Goal: Task Accomplishment & Management: Manage account settings

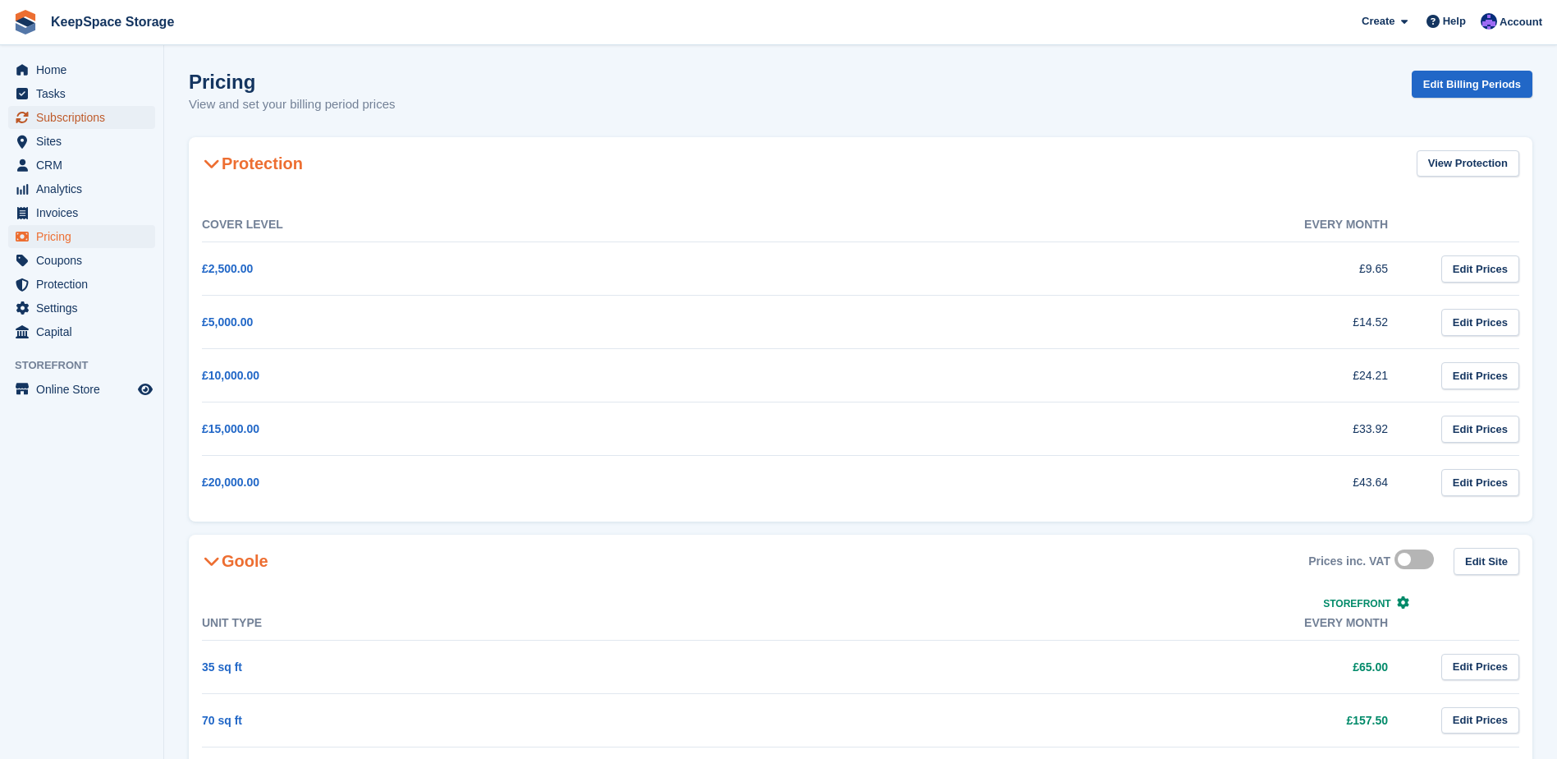
click at [50, 119] on span "Subscriptions" at bounding box center [85, 117] width 99 height 23
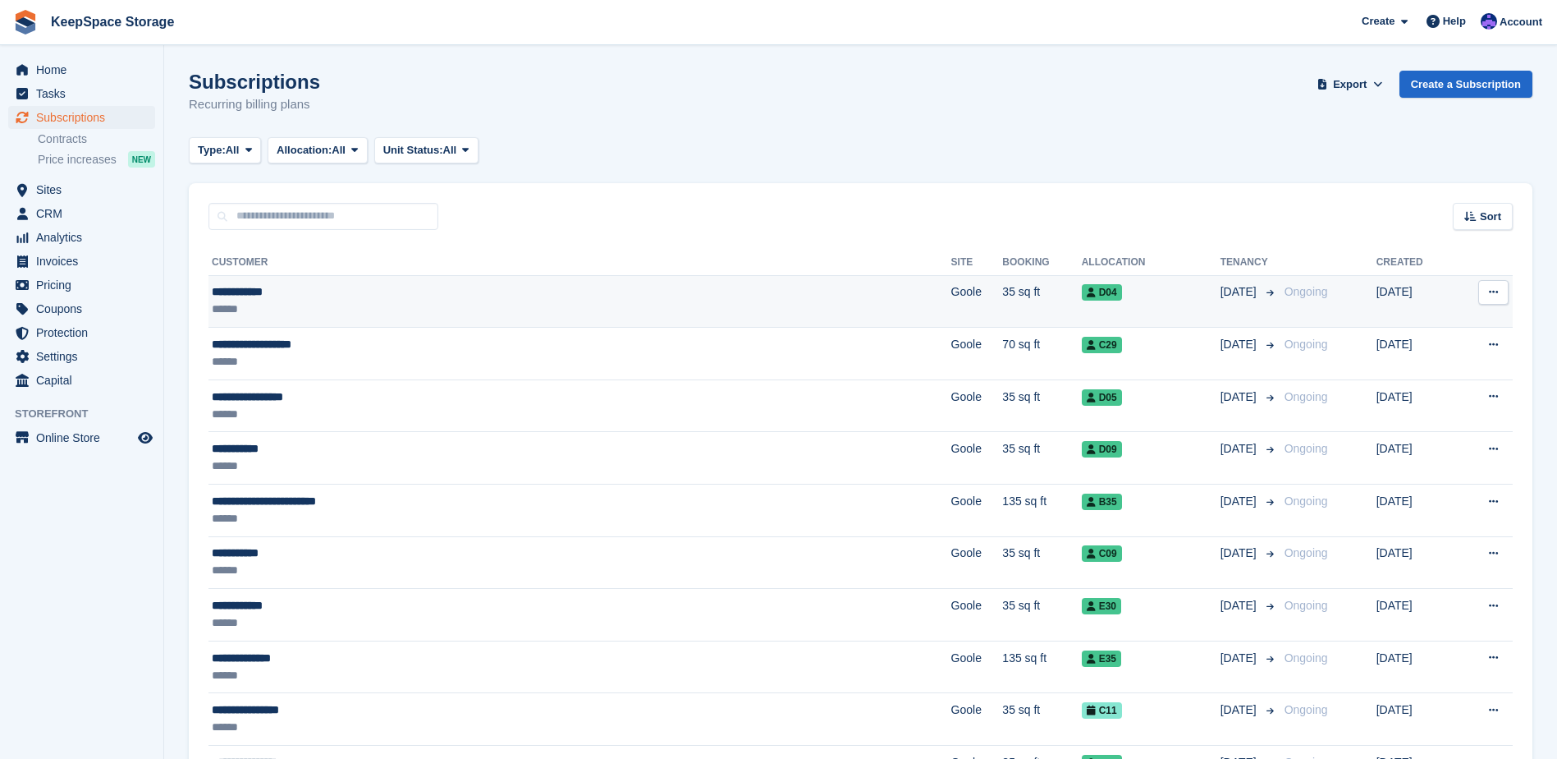
click at [369, 283] on div "**********" at bounding box center [431, 291] width 439 height 17
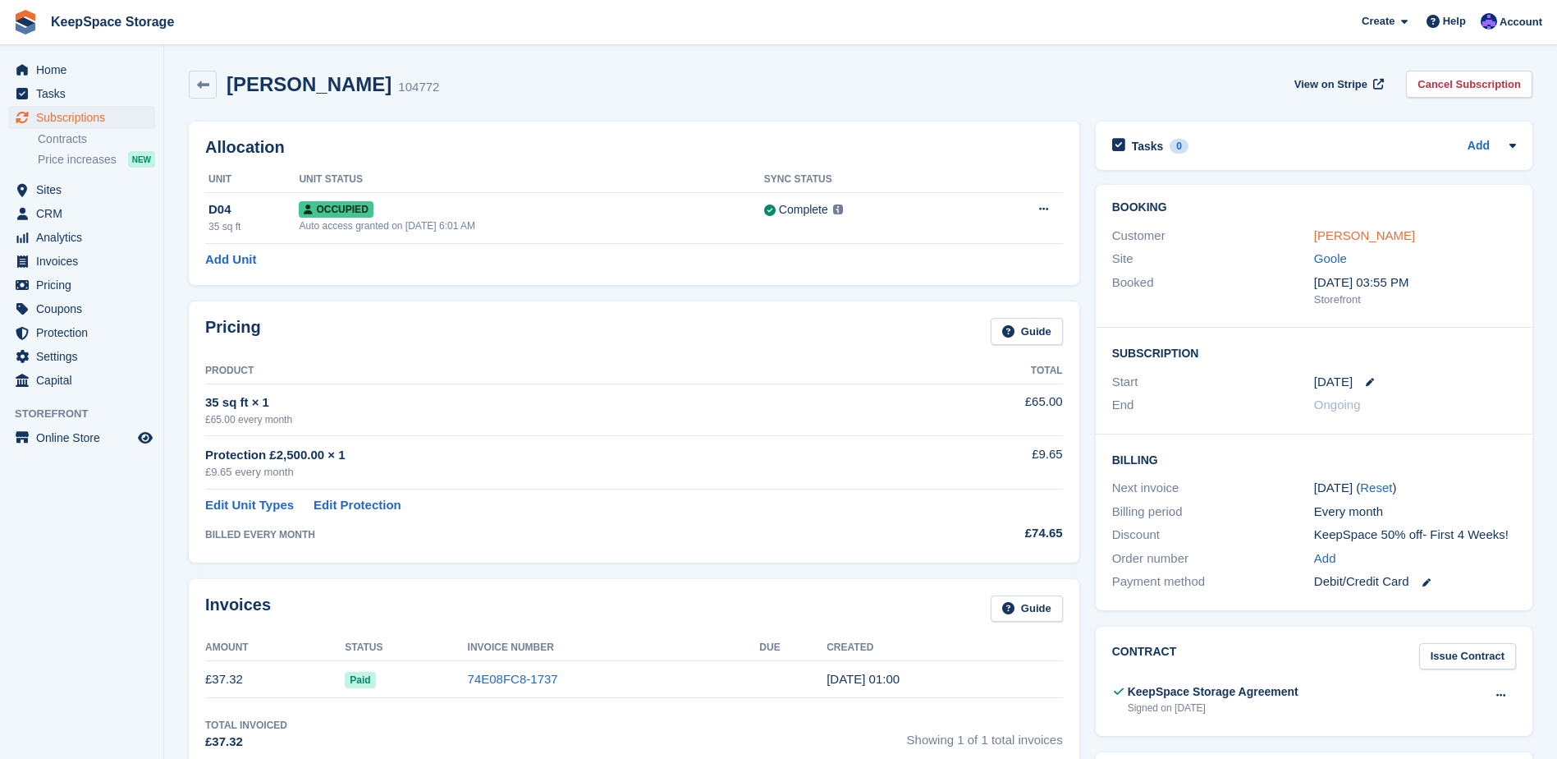
click at [1337, 235] on link "Samara Souza" at bounding box center [1364, 235] width 101 height 14
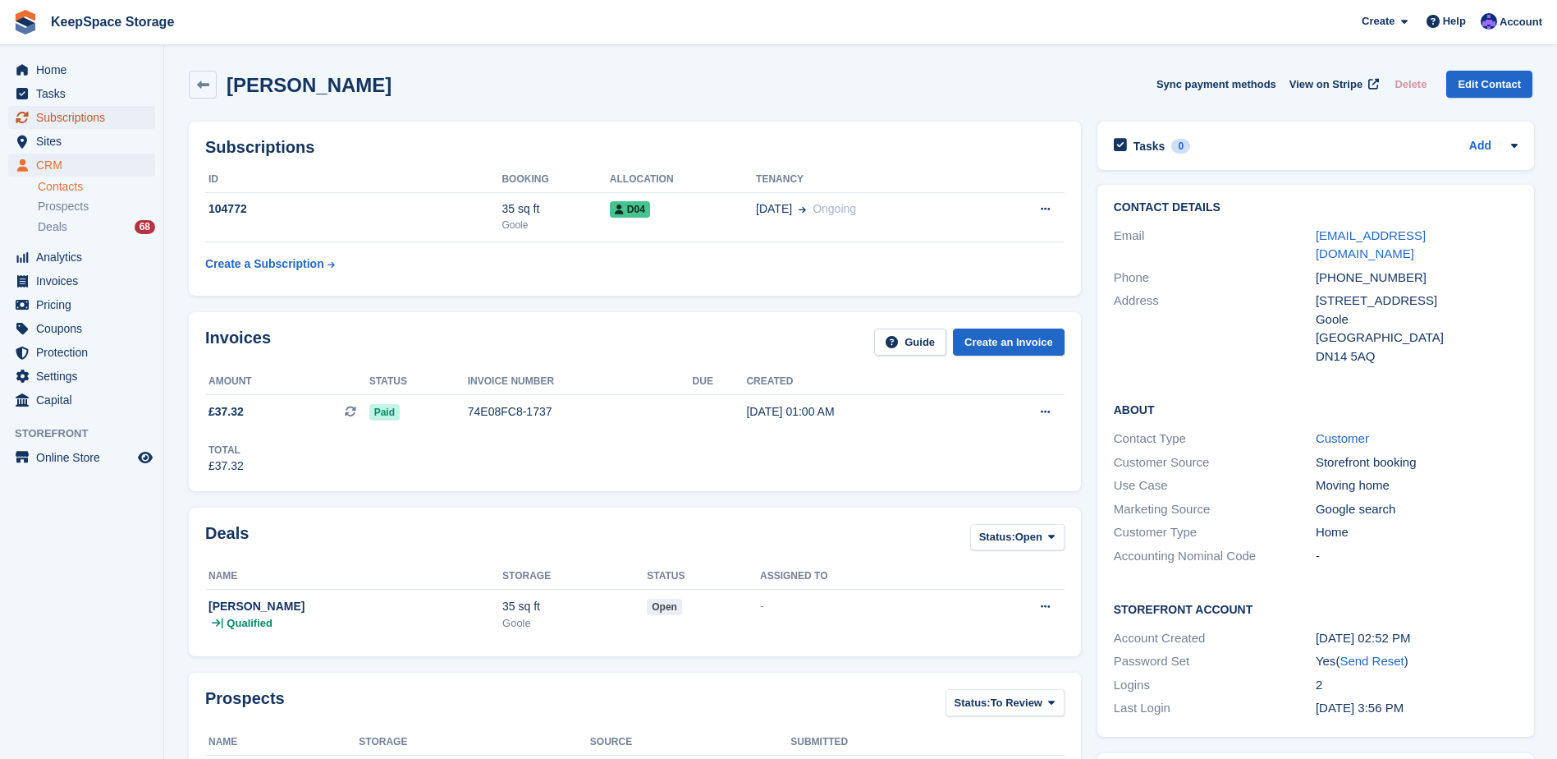
click at [80, 108] on span "Subscriptions" at bounding box center [85, 117] width 99 height 23
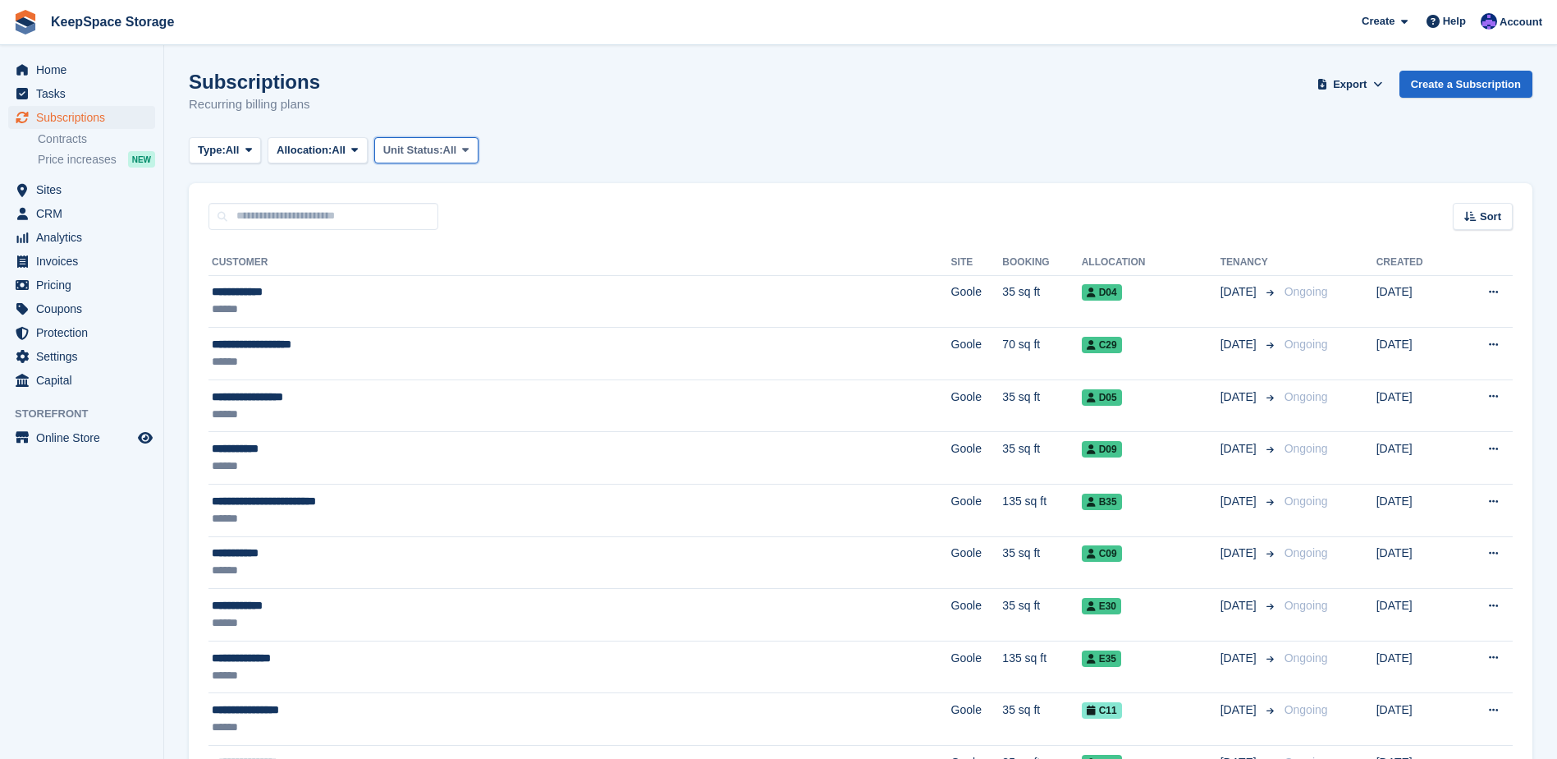
click at [403, 151] on span "Unit Status:" at bounding box center [413, 150] width 60 height 16
click at [445, 241] on link "Overlocked" at bounding box center [453, 248] width 143 height 30
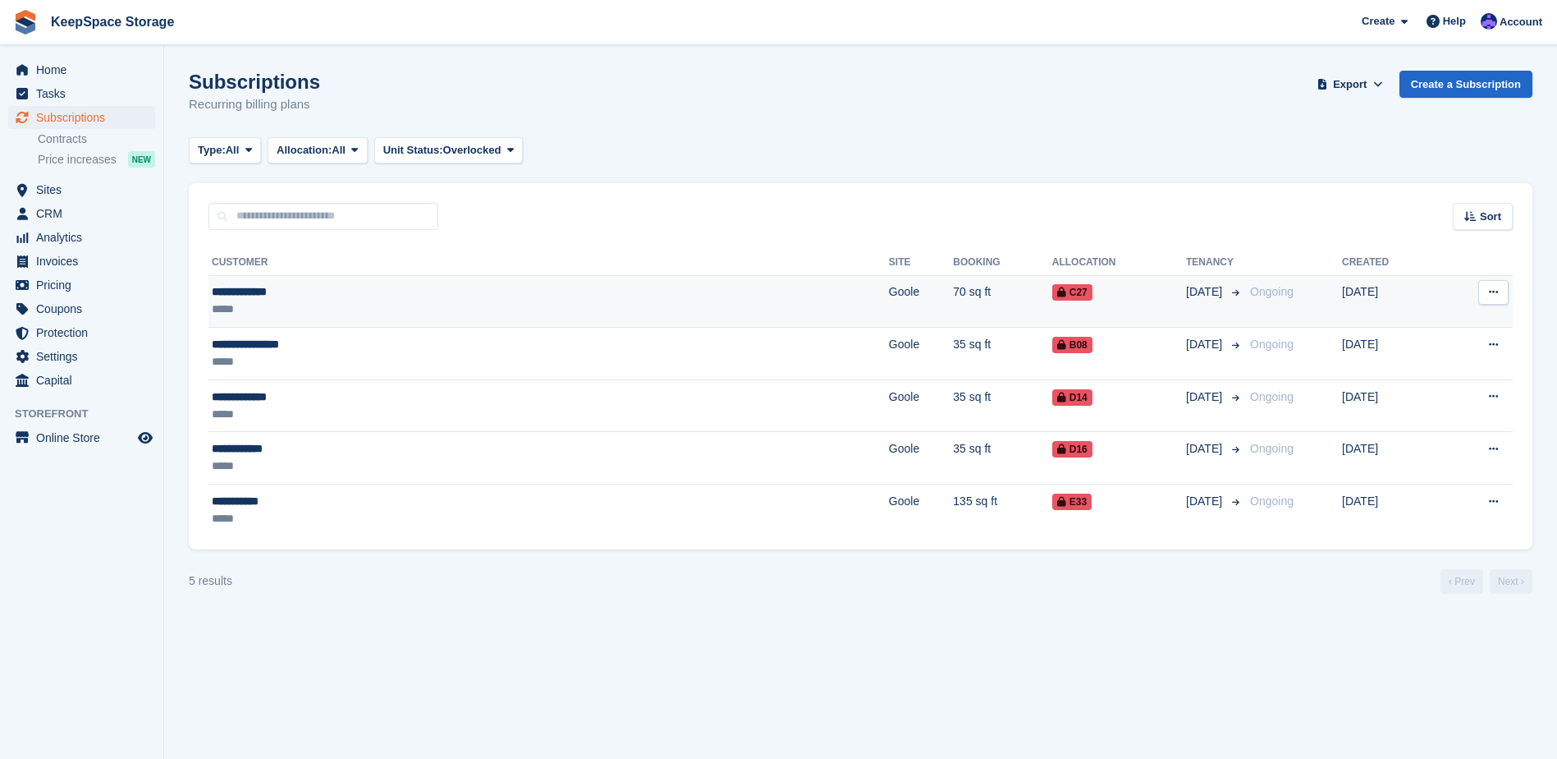
click at [433, 300] on div "**********" at bounding box center [372, 291] width 321 height 17
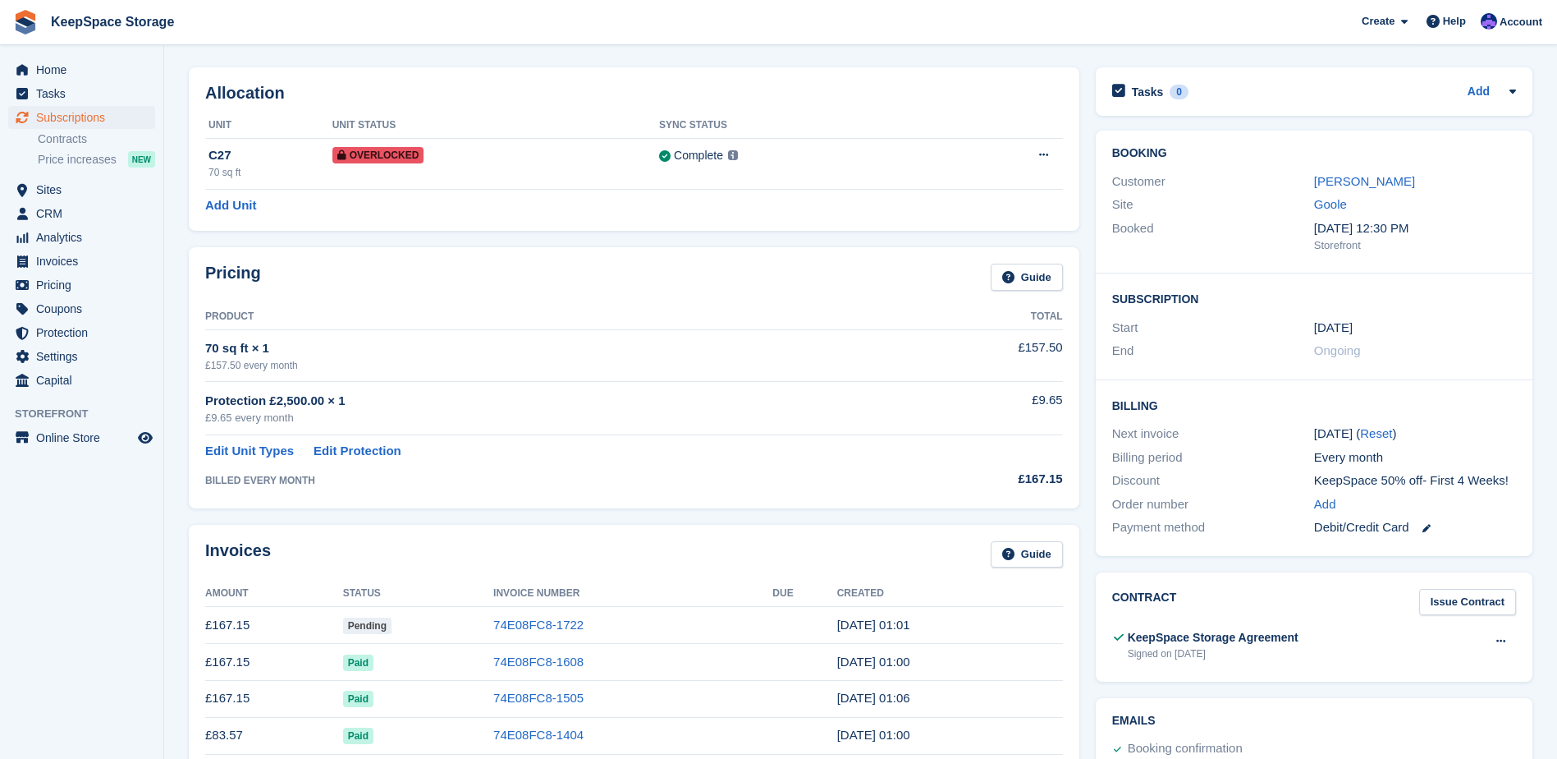
scroll to position [164, 0]
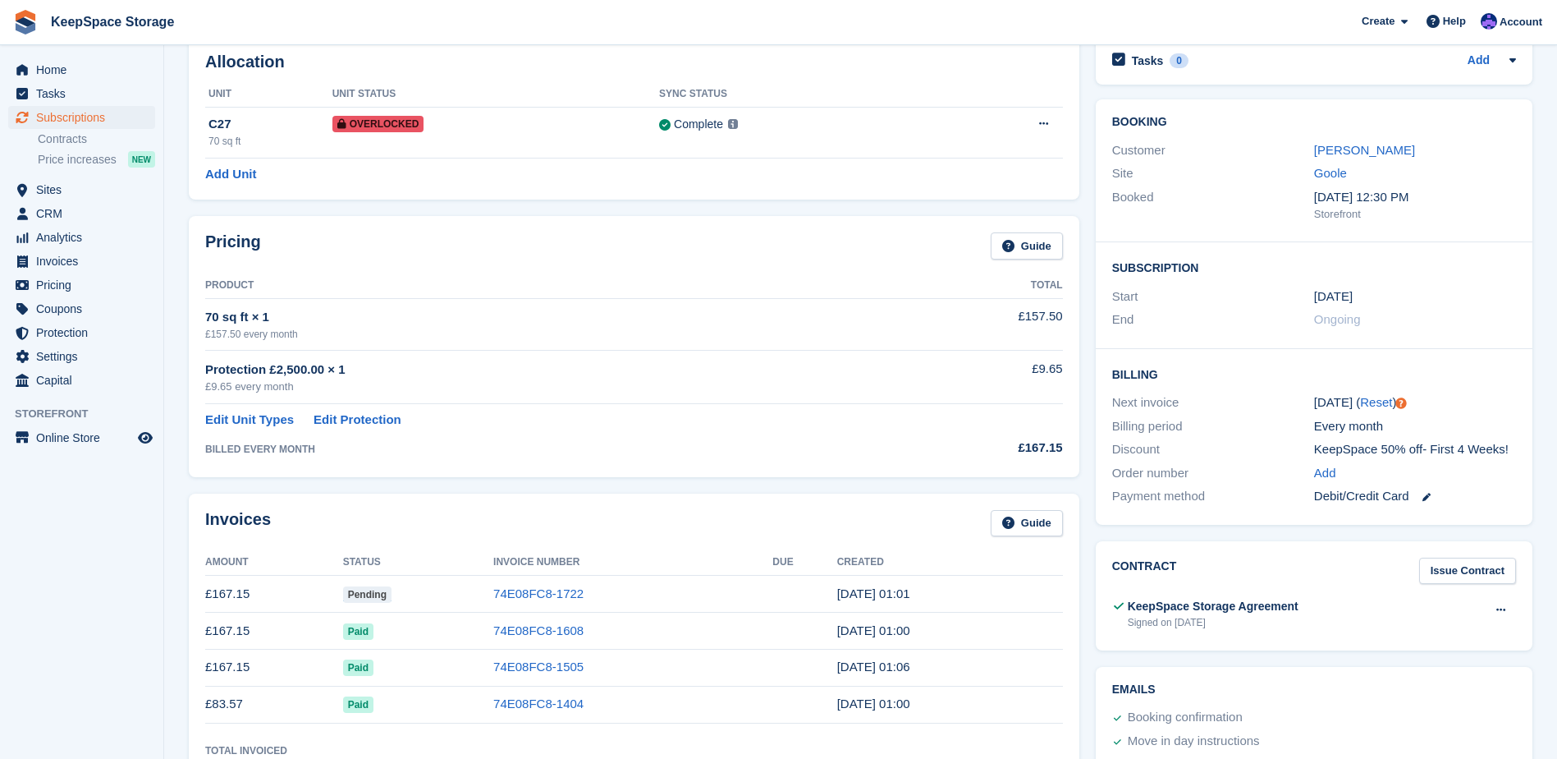
scroll to position [81, 0]
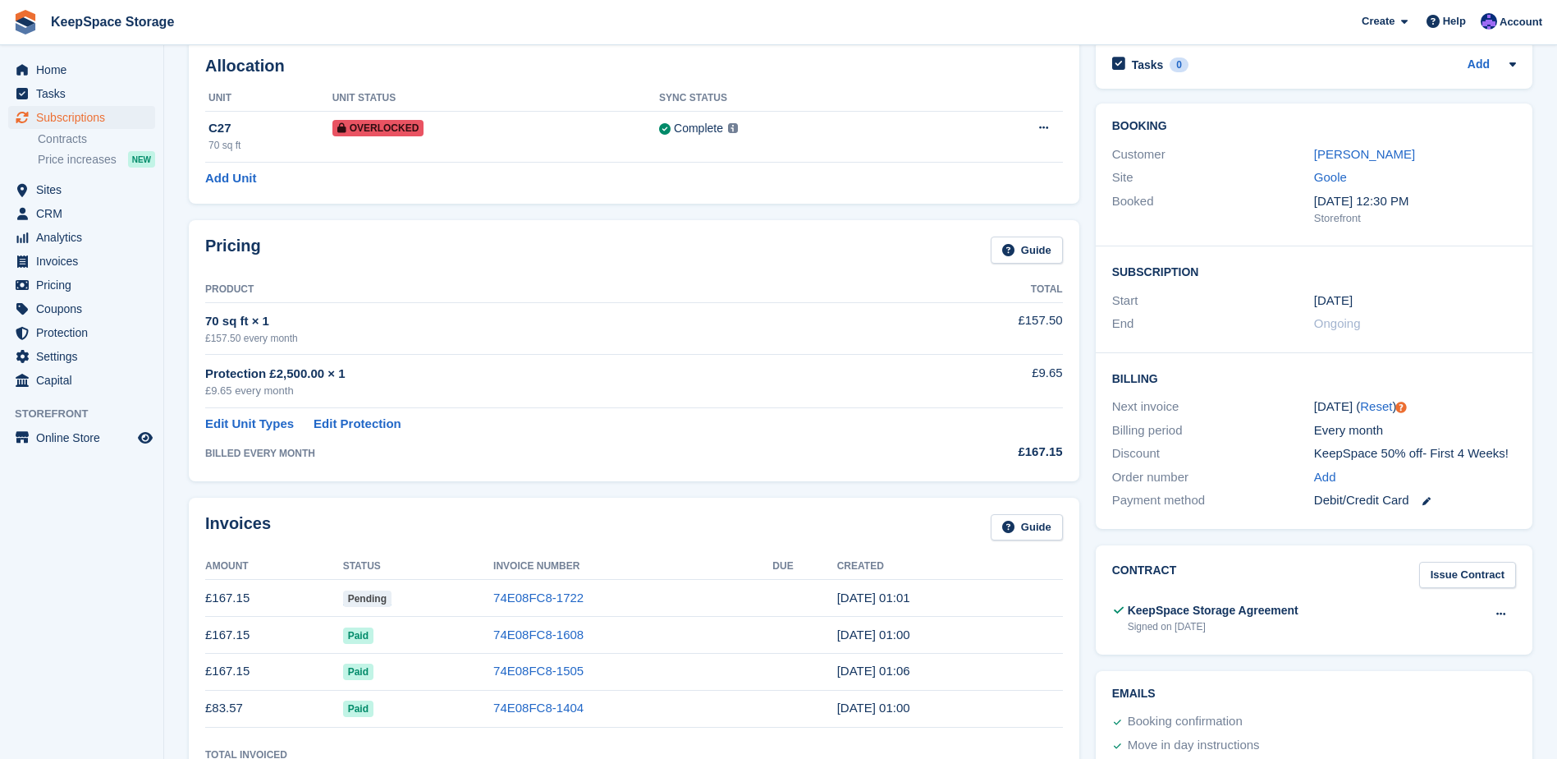
click at [401, 594] on td "Pending" at bounding box center [418, 598] width 150 height 37
click at [370, 600] on span "Pending" at bounding box center [367, 598] width 48 height 16
click at [365, 589] on td "Pending" at bounding box center [418, 598] width 150 height 37
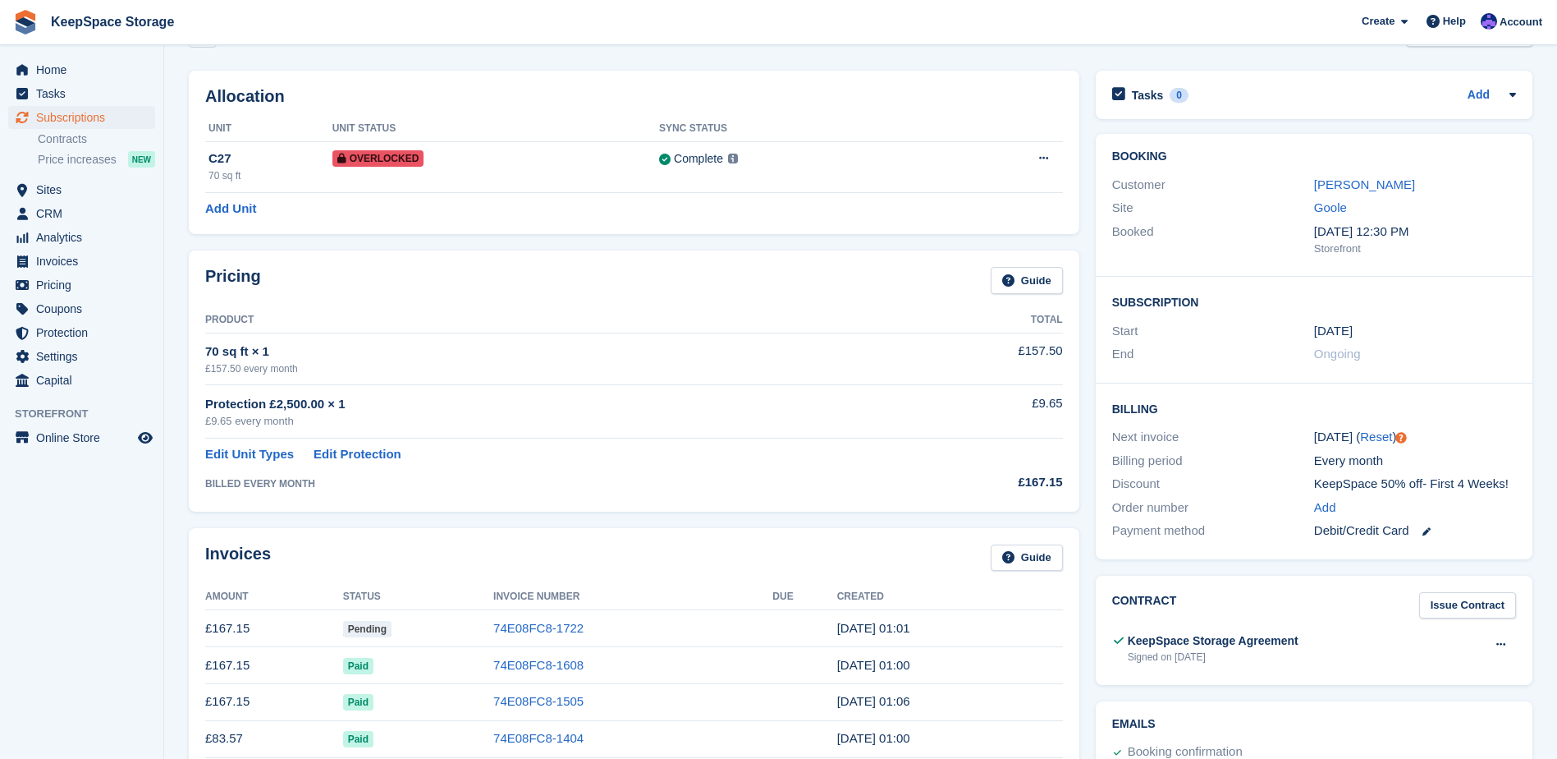
scroll to position [0, 0]
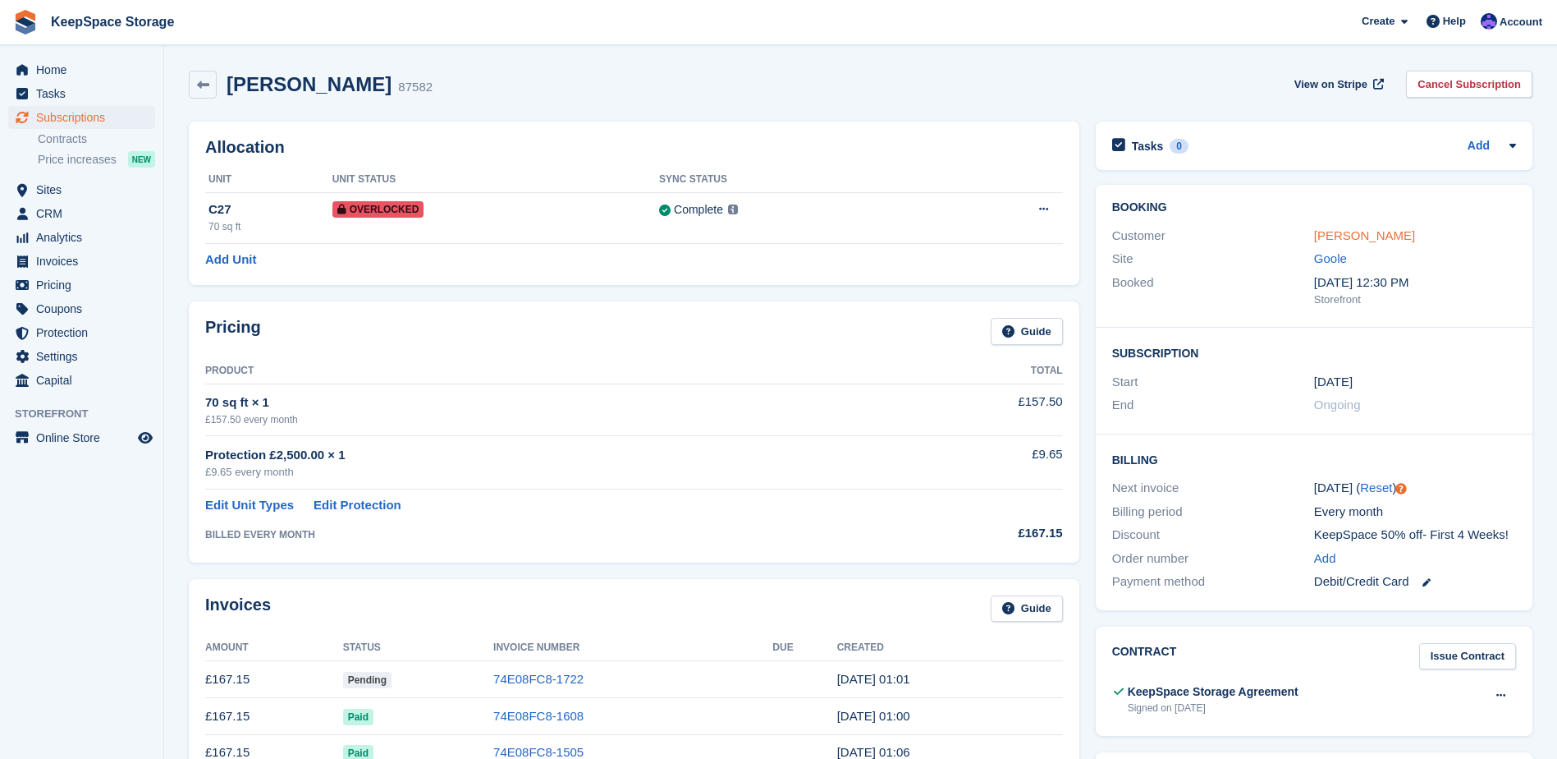
click at [1324, 238] on link "[PERSON_NAME]" at bounding box center [1364, 235] width 101 height 14
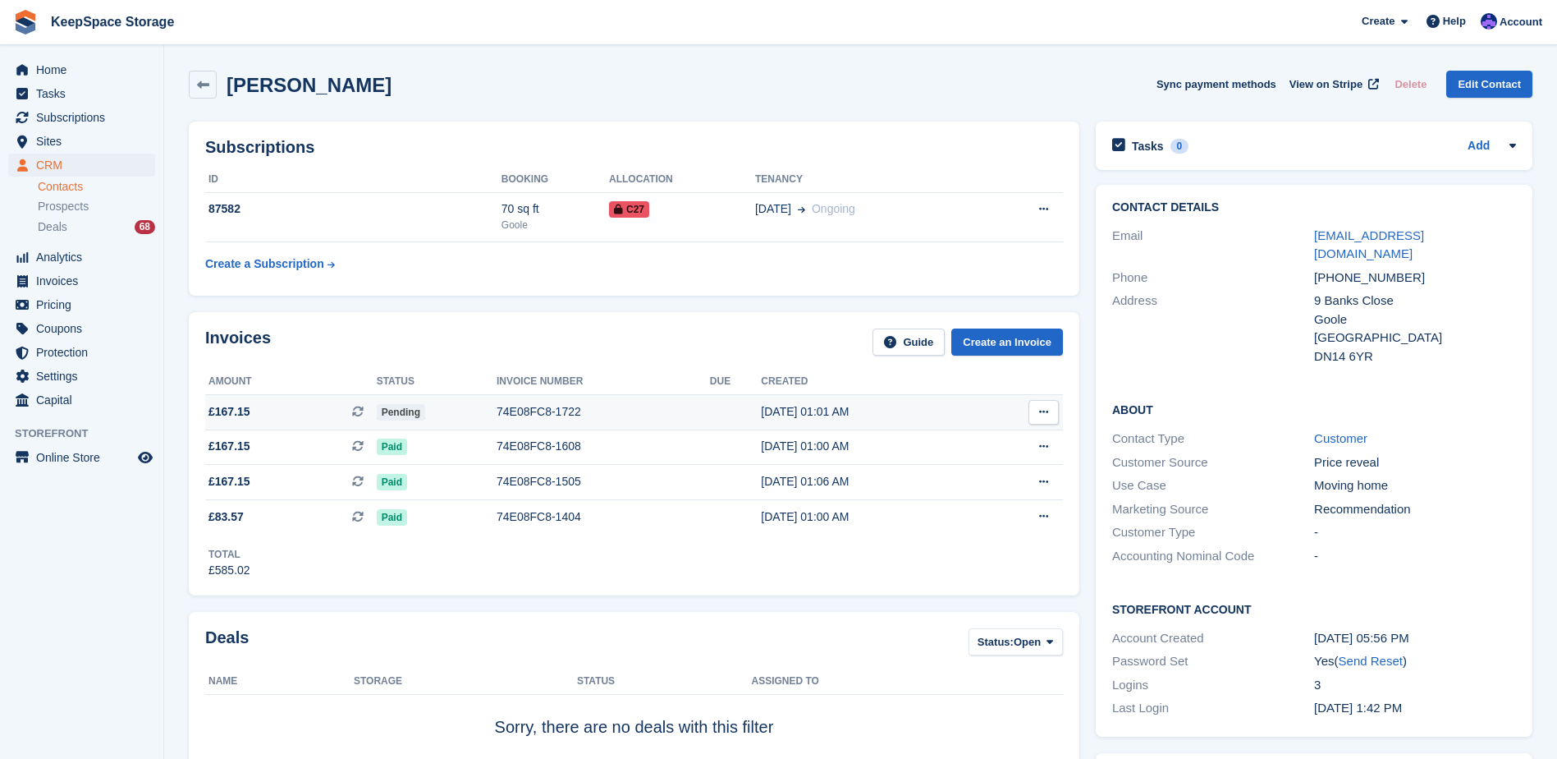
click at [1040, 411] on icon at bounding box center [1043, 411] width 9 height 11
click at [666, 412] on div "74E08FC8-1722" at bounding box center [603, 411] width 213 height 17
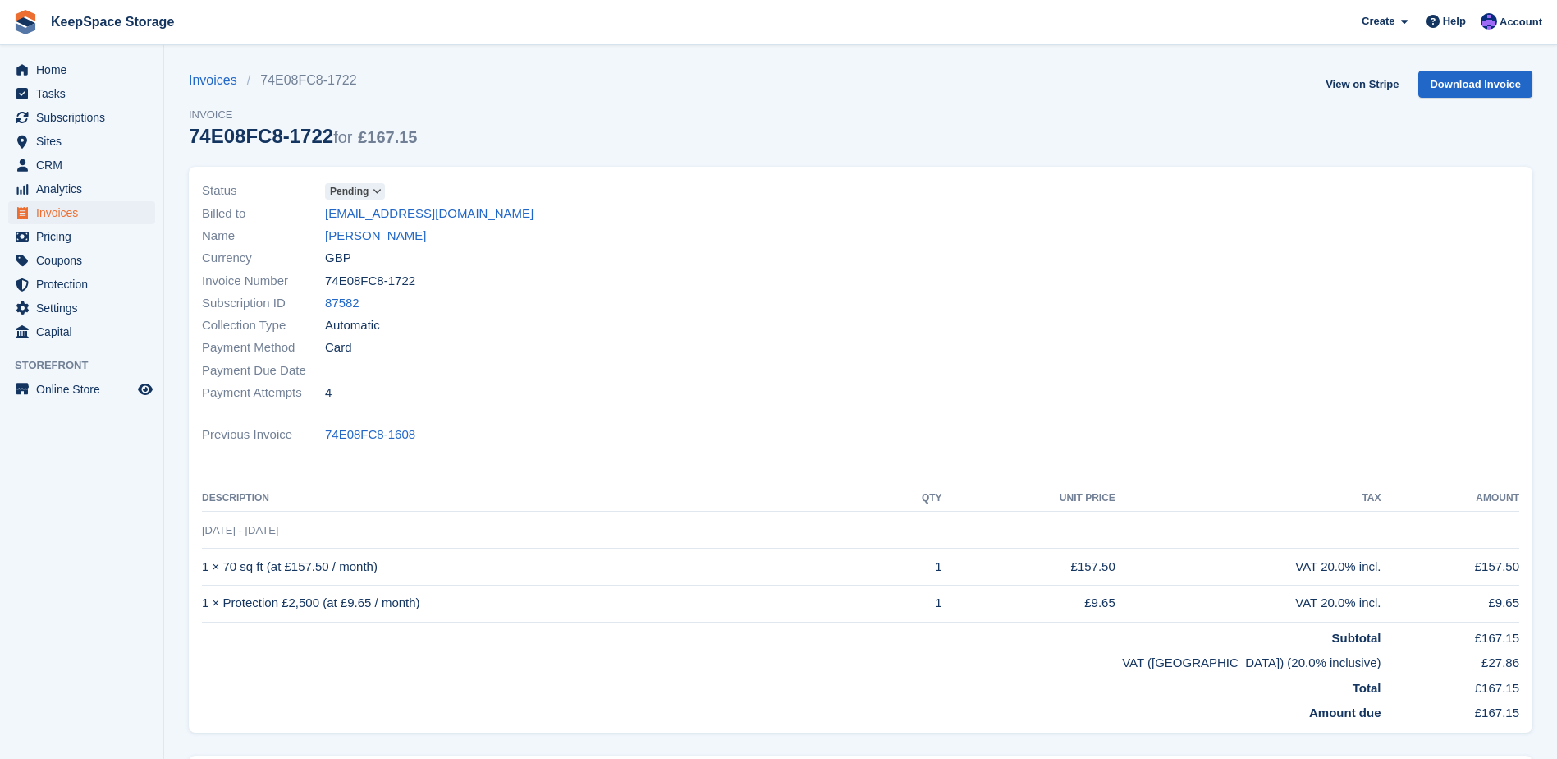
click at [387, 192] on div "Status Pending" at bounding box center [526, 191] width 649 height 22
click at [377, 192] on icon at bounding box center [377, 191] width 9 height 10
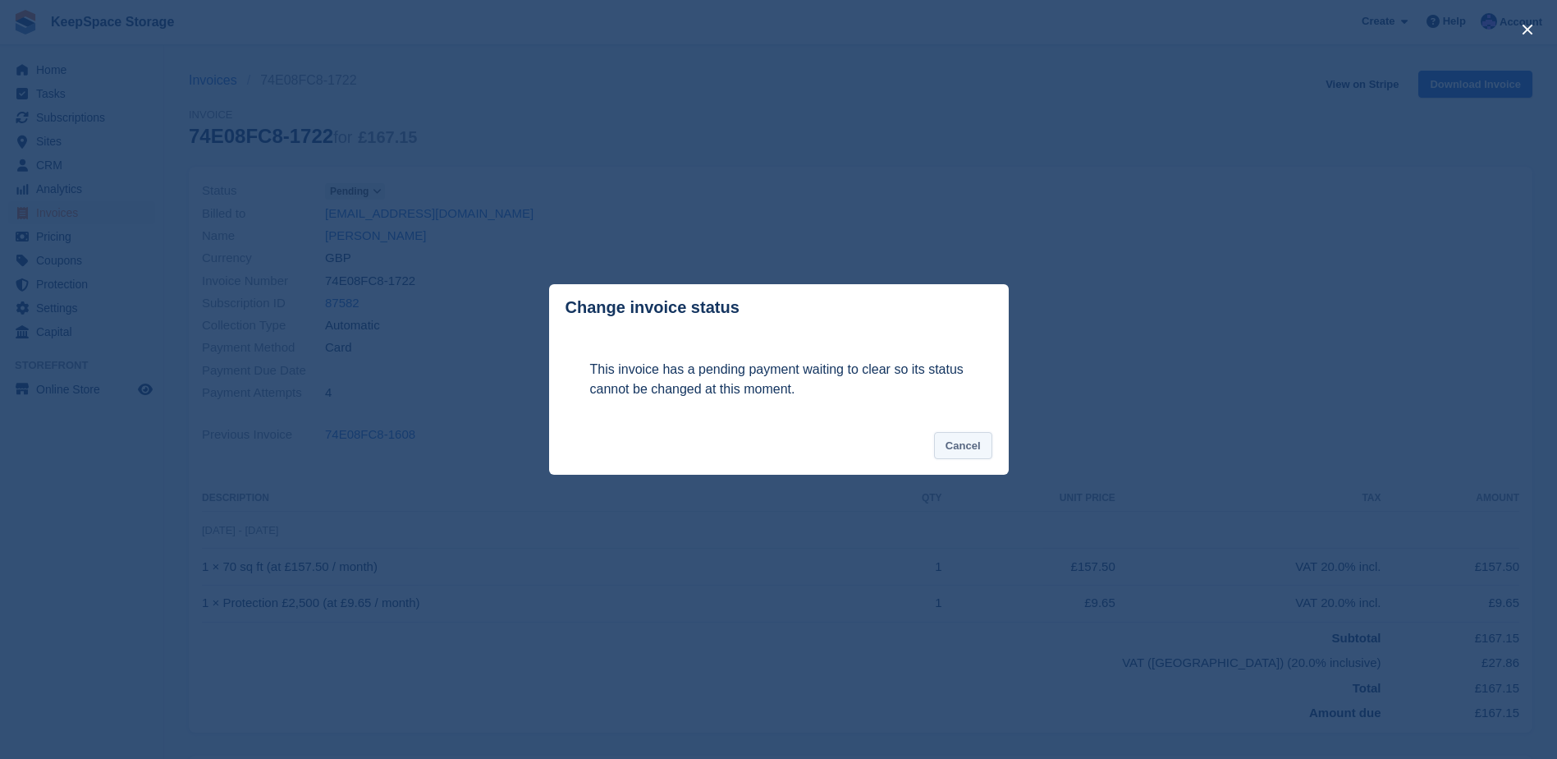
click at [968, 446] on button "Cancel" at bounding box center [963, 445] width 58 height 27
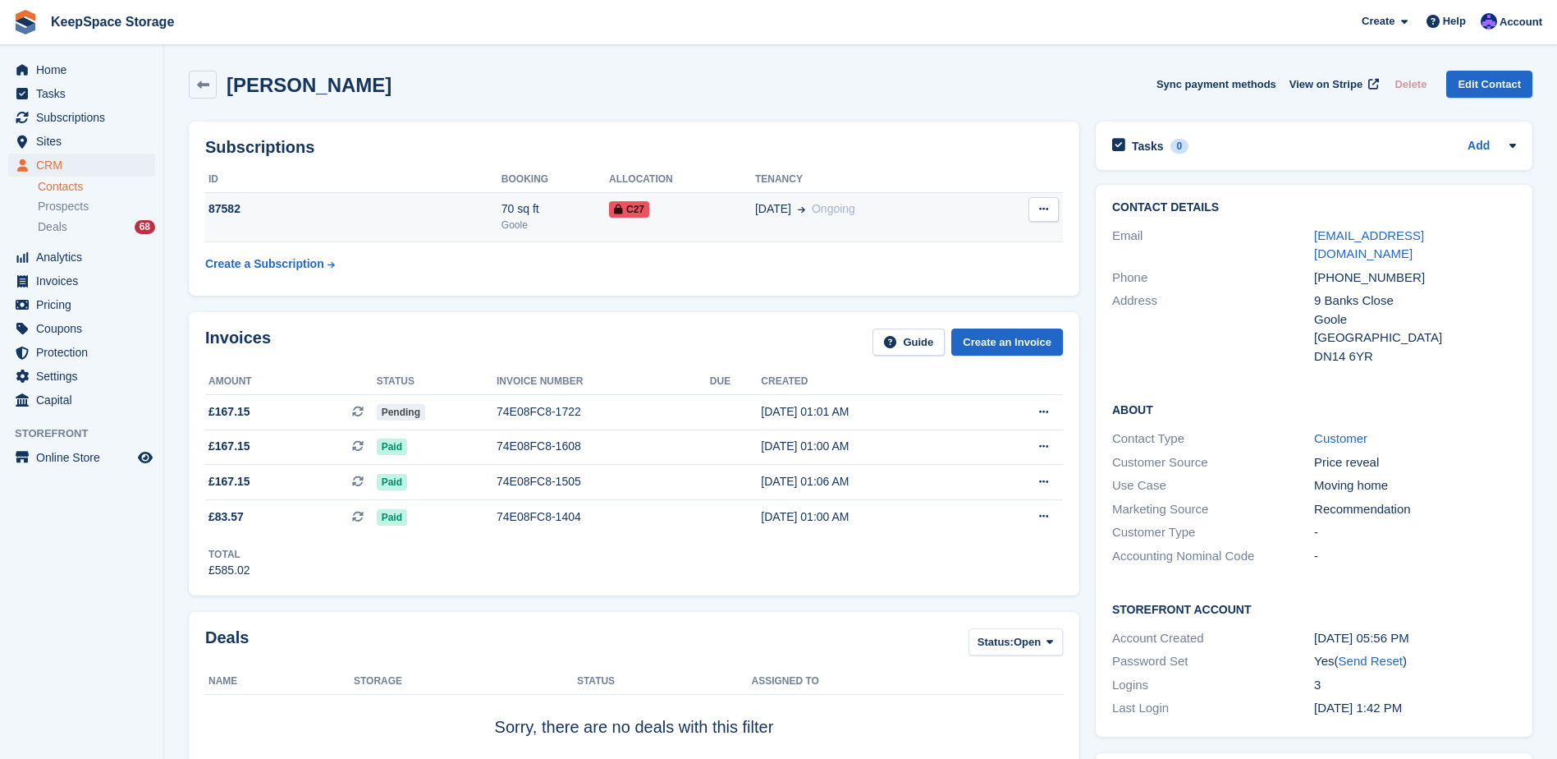
click at [1039, 212] on icon at bounding box center [1043, 209] width 9 height 11
click at [413, 271] on td "Create a Subscription" at bounding box center [353, 260] width 296 height 37
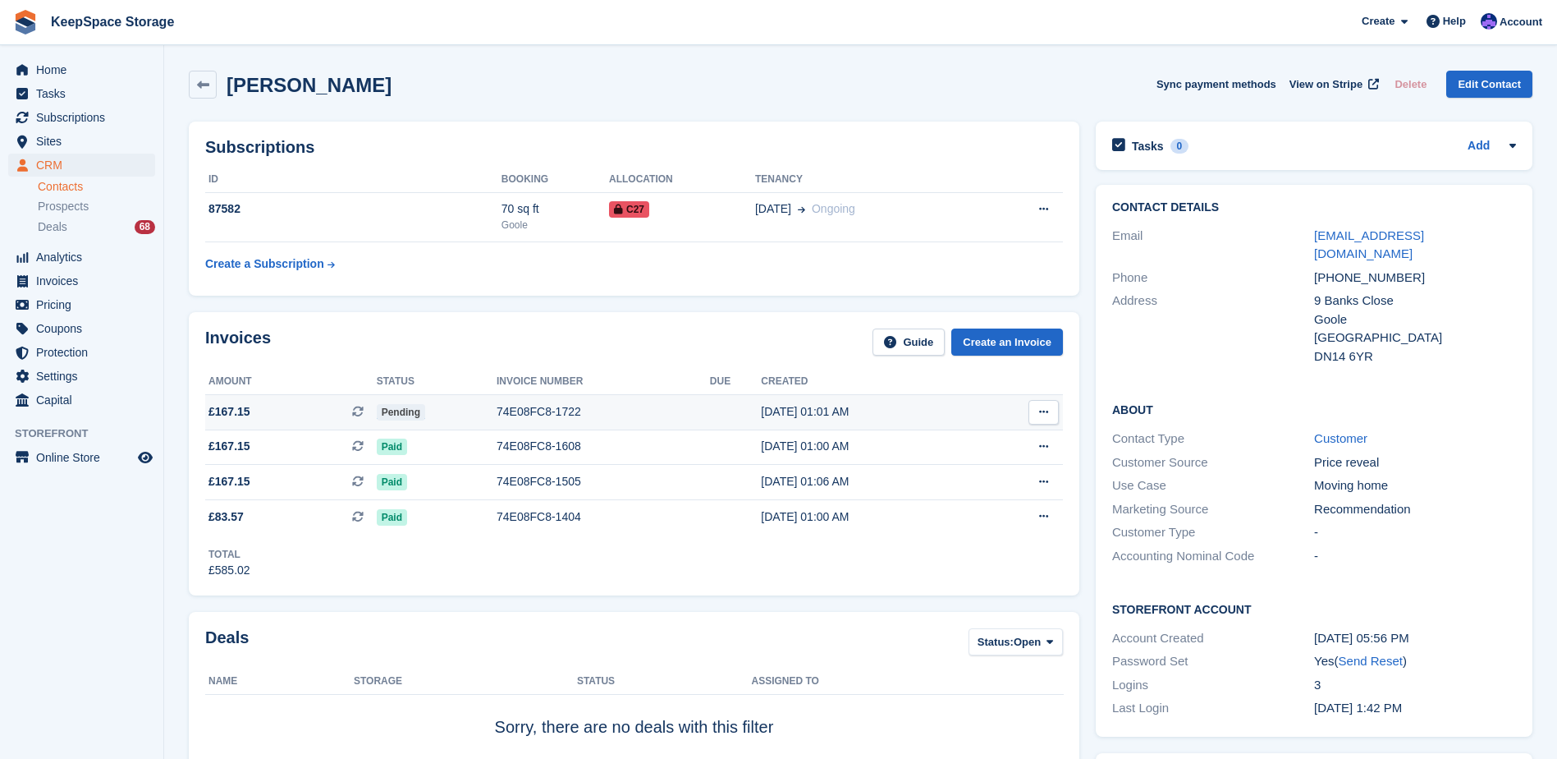
click at [1045, 414] on icon at bounding box center [1043, 411] width 9 height 11
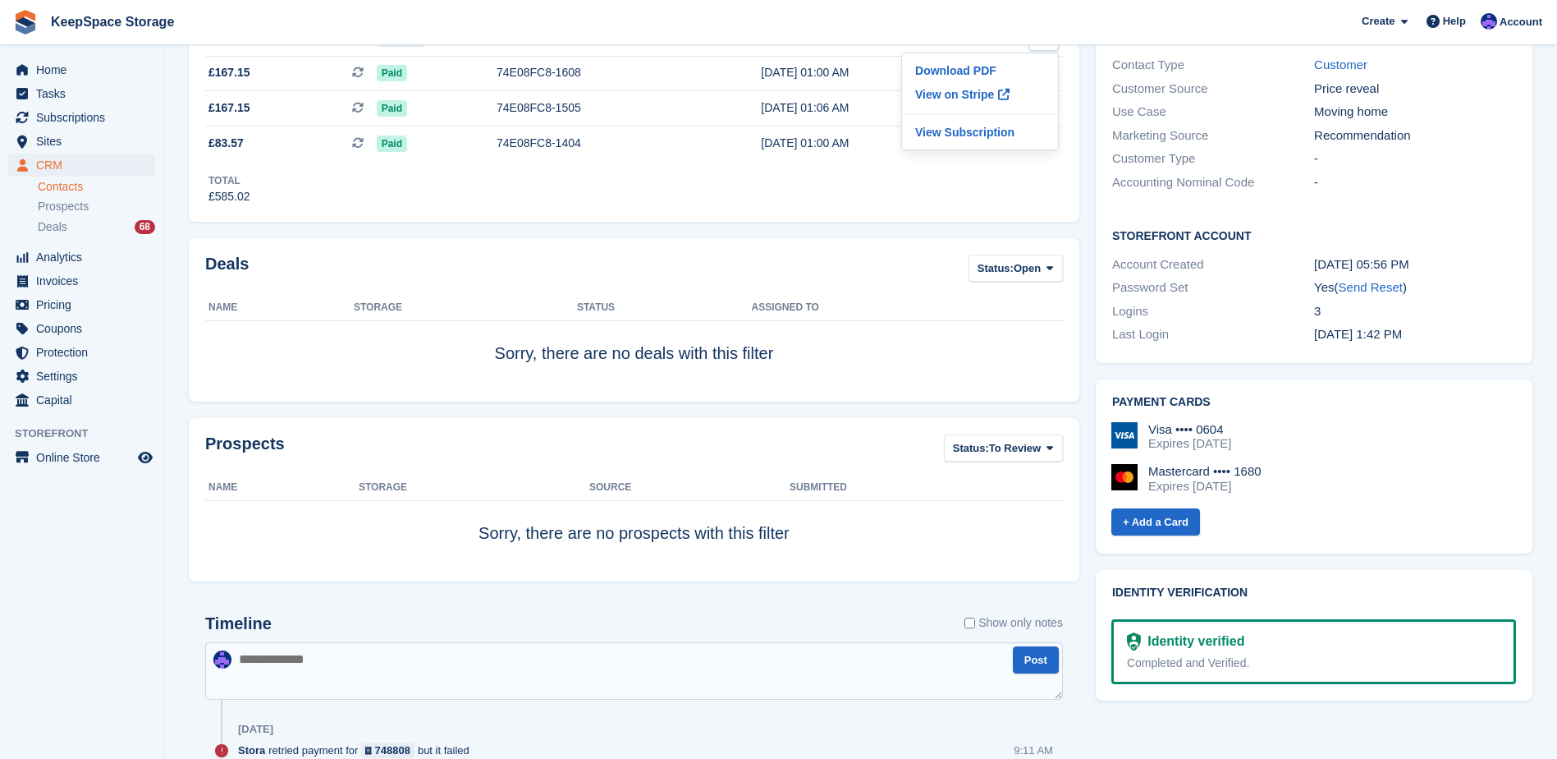
scroll to position [410, 0]
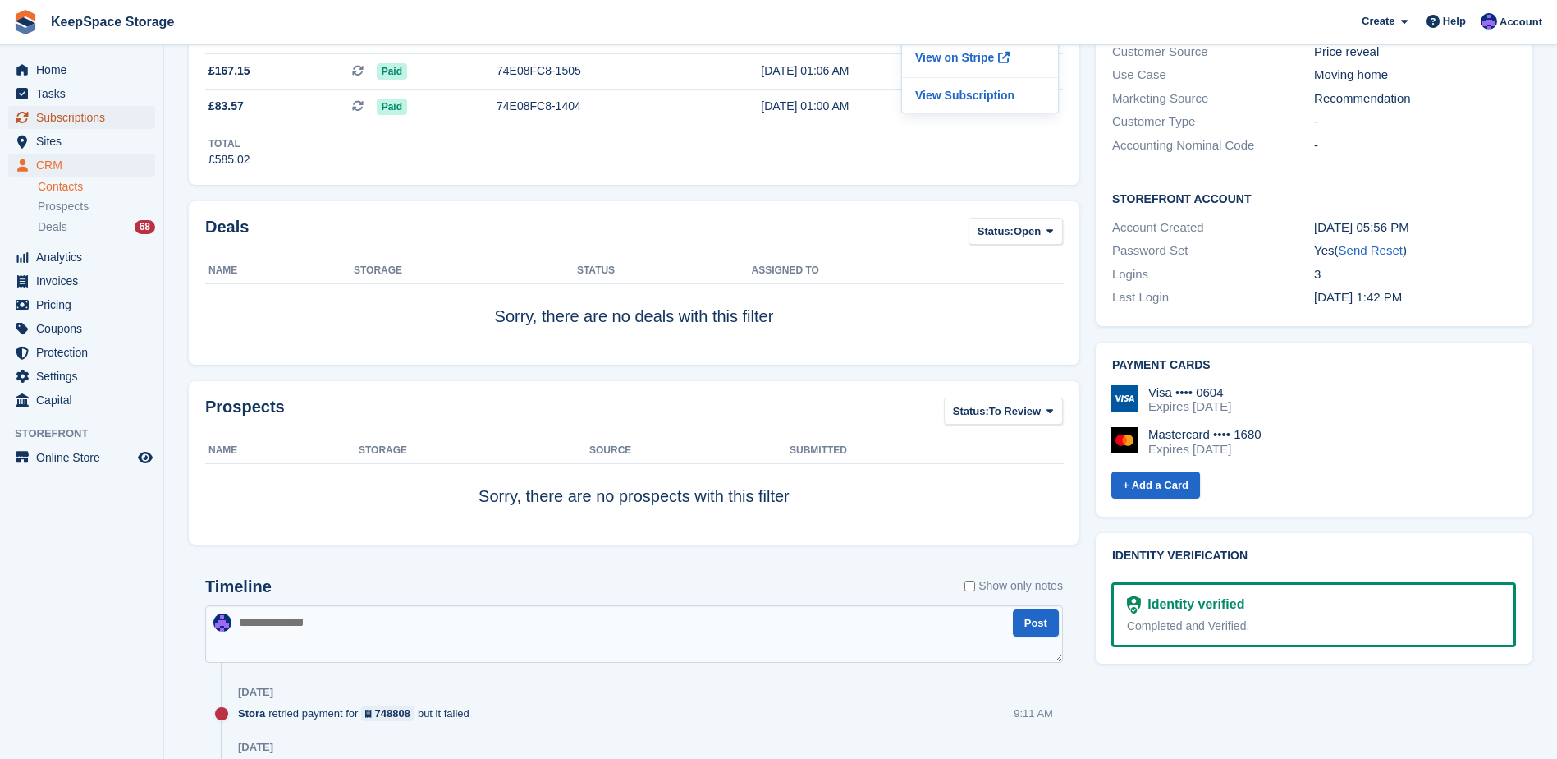
click at [94, 117] on span "Subscriptions" at bounding box center [85, 117] width 99 height 23
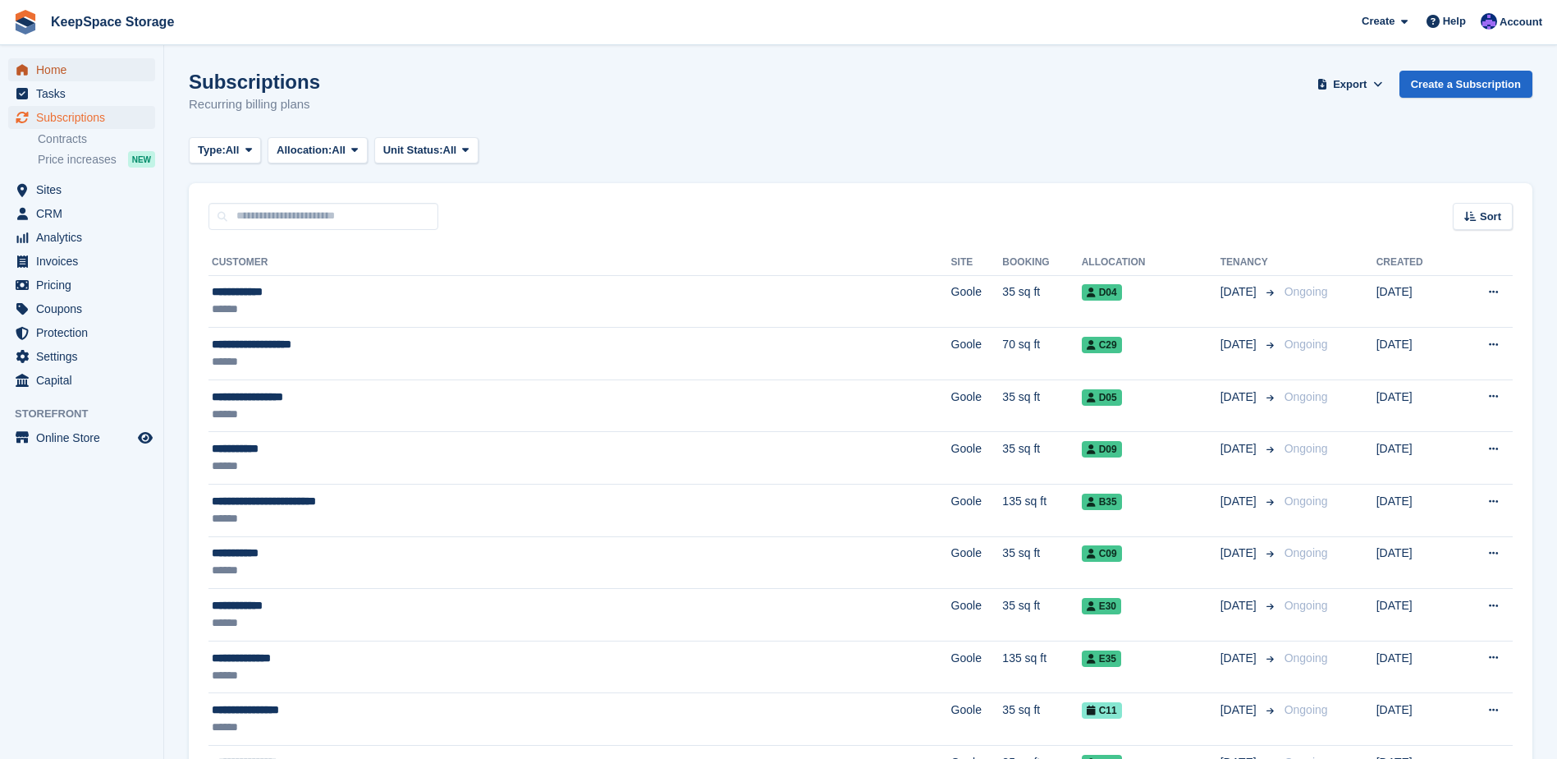
click at [87, 76] on span "Home" at bounding box center [85, 69] width 99 height 23
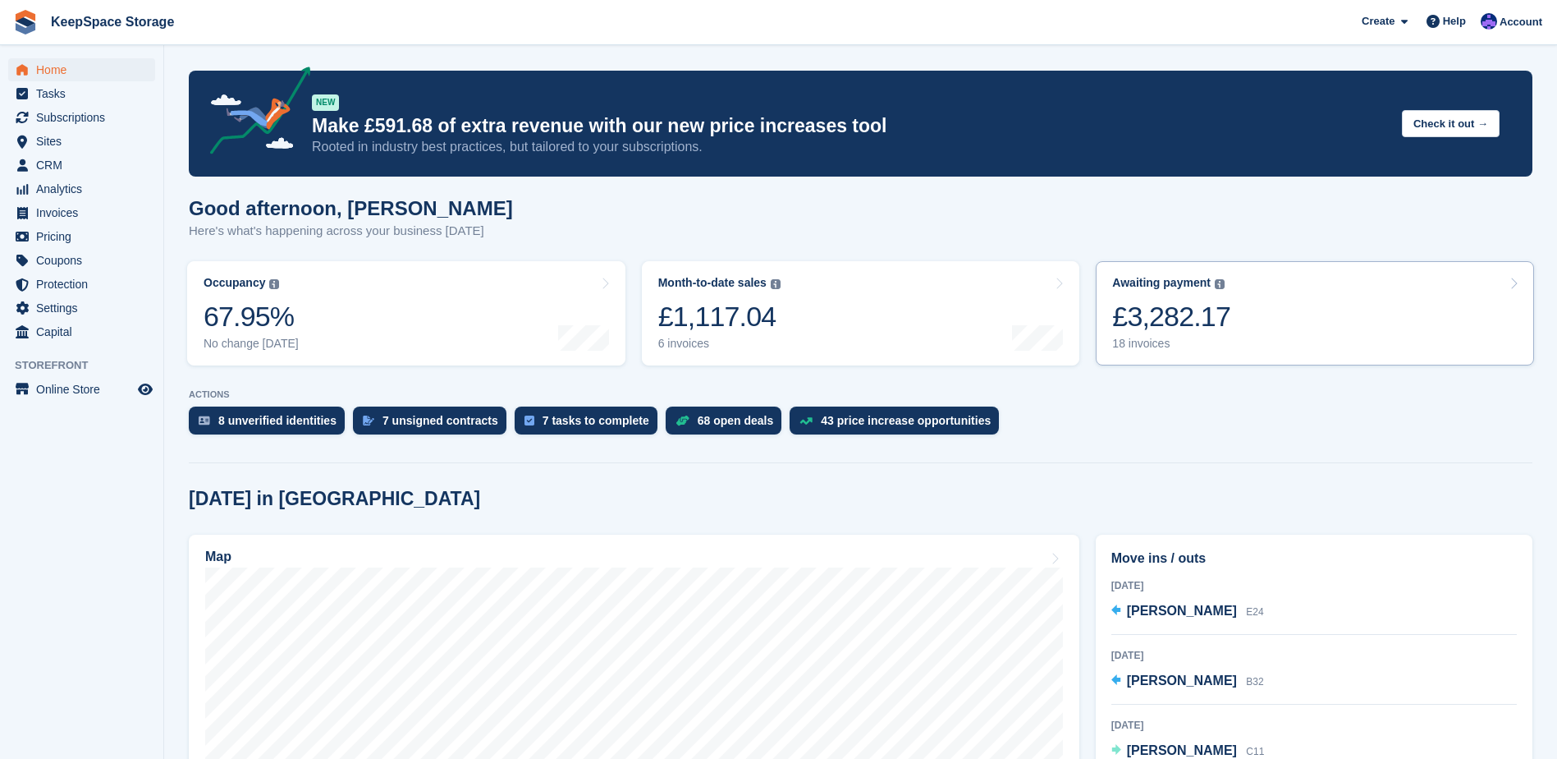
click at [1302, 303] on link "Awaiting payment The total outstanding balance on all open invoices. £3,282.17 …" at bounding box center [1315, 313] width 438 height 104
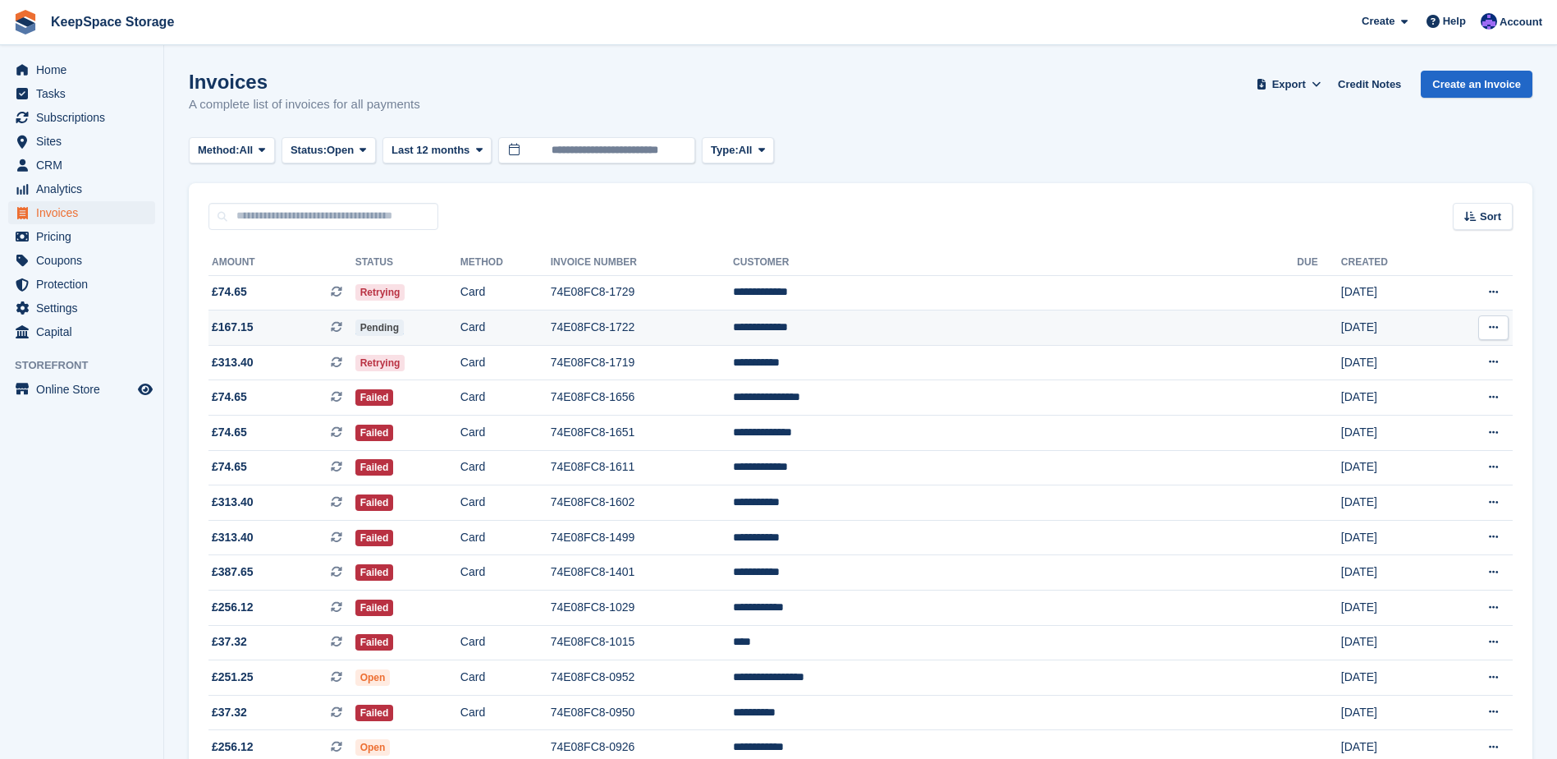
click at [1483, 327] on button at bounding box center [1494, 327] width 30 height 25
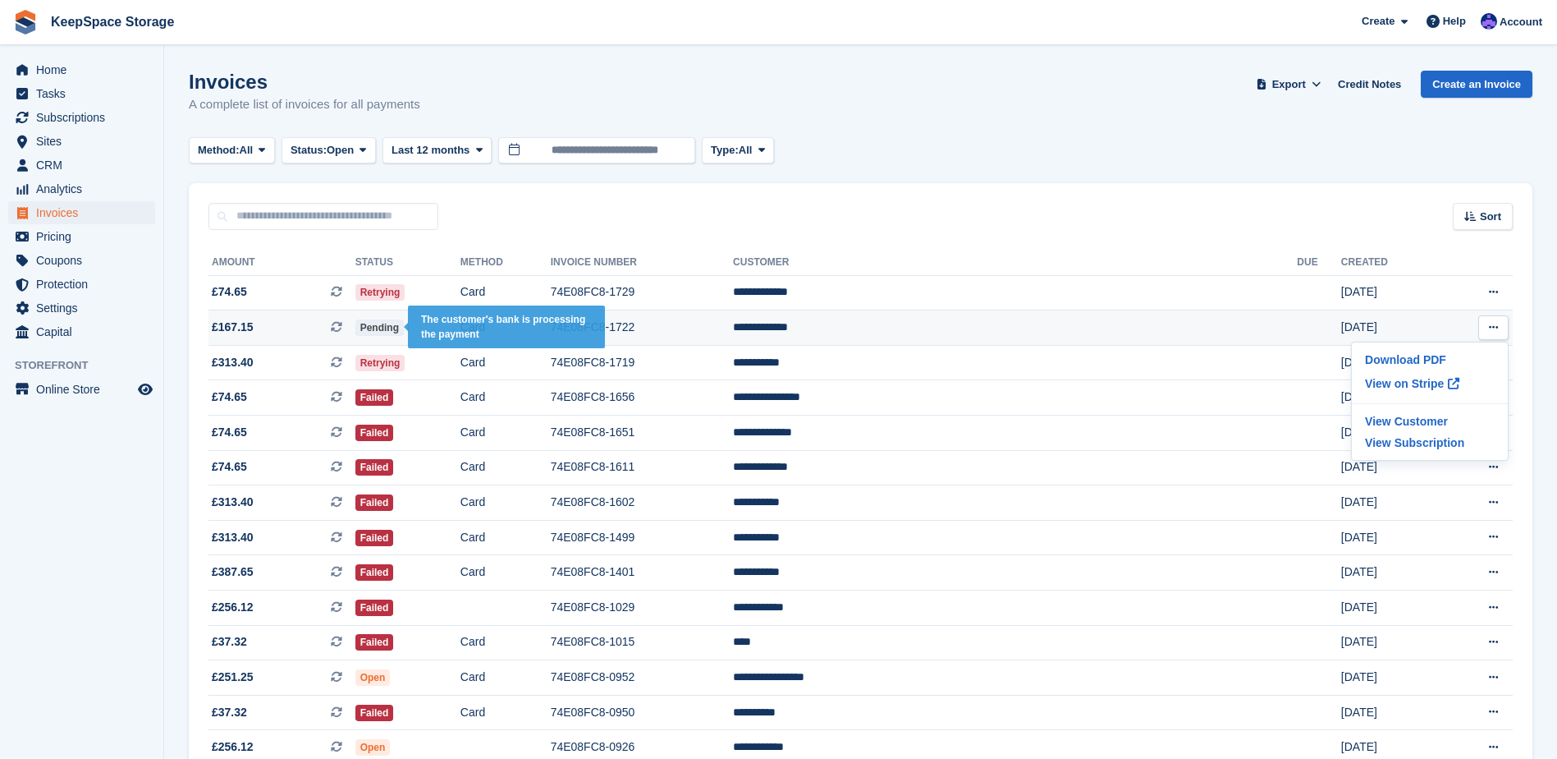
click at [404, 329] on span "Pending" at bounding box center [379, 327] width 48 height 16
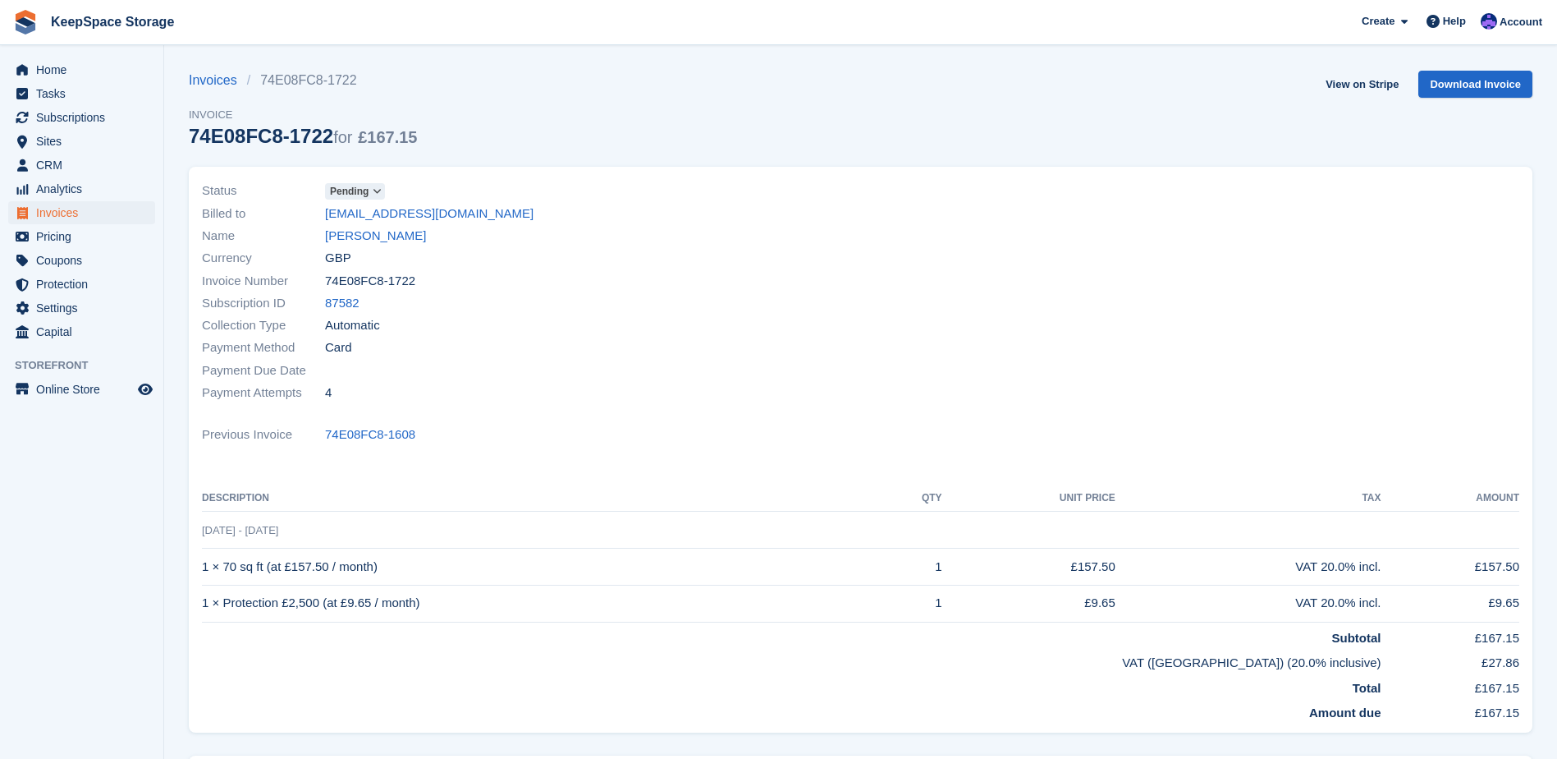
click at [368, 190] on span "Pending" at bounding box center [349, 191] width 39 height 15
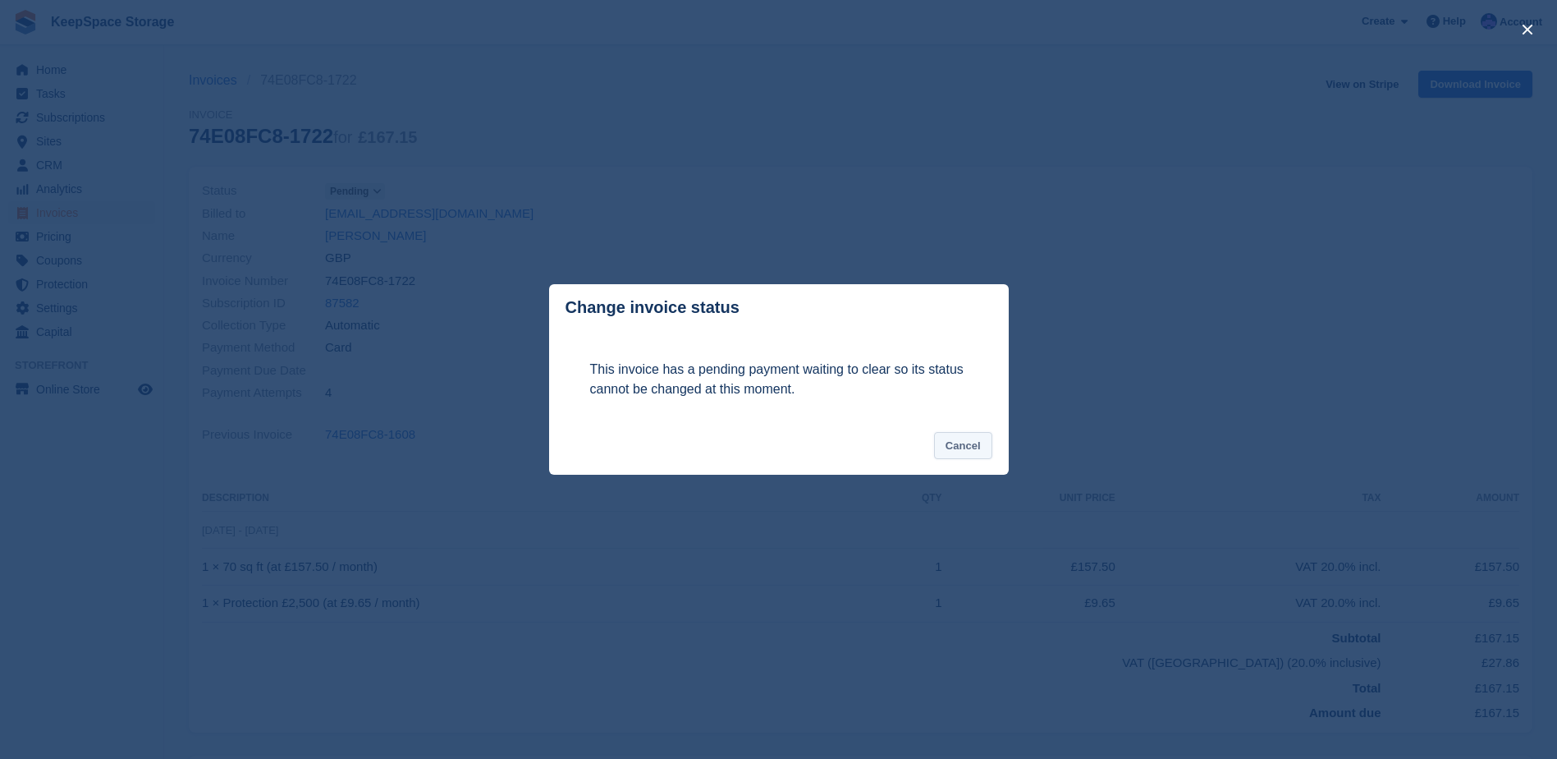
click at [978, 451] on button "Cancel" at bounding box center [963, 445] width 58 height 27
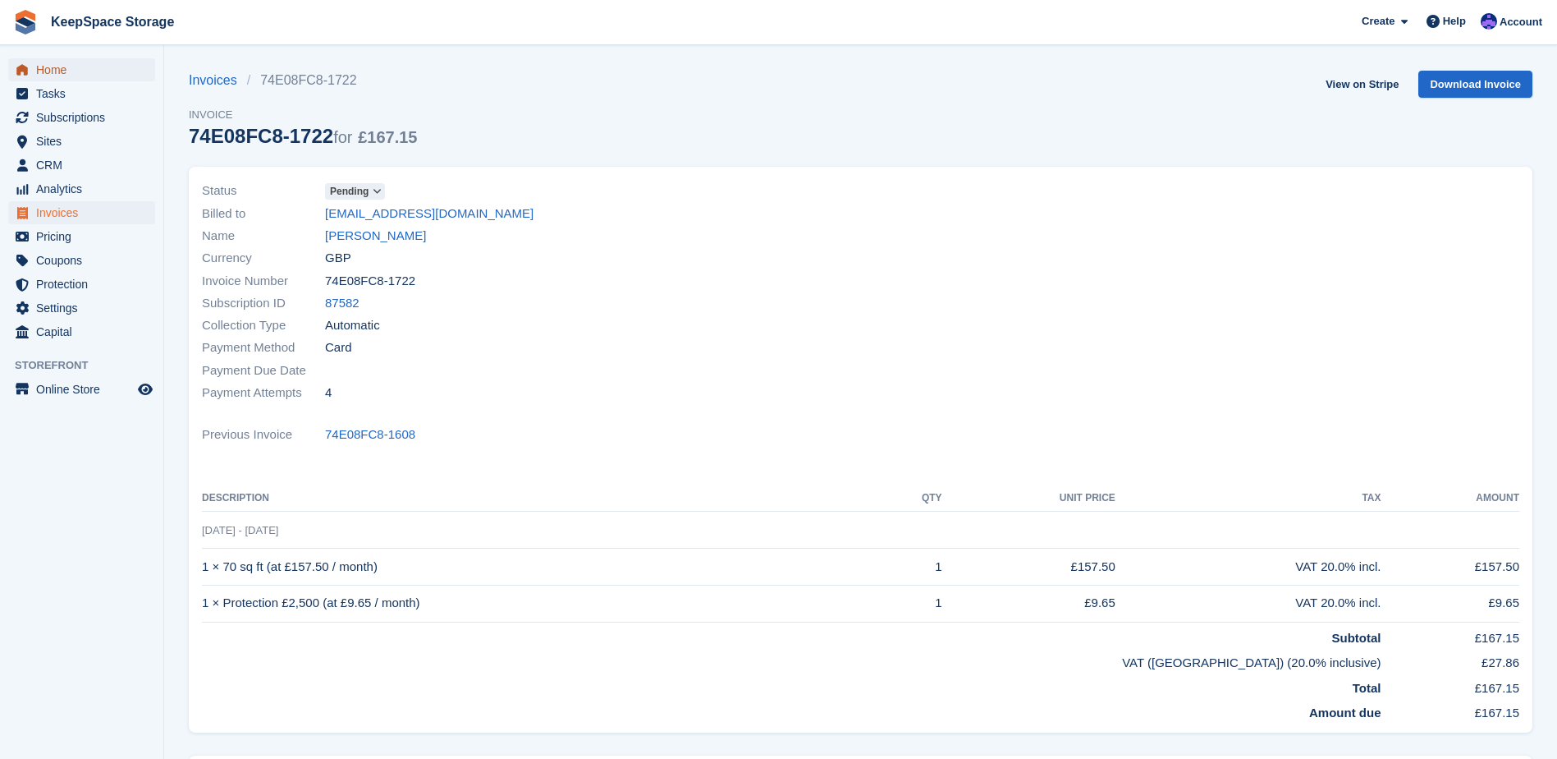
click at [57, 69] on span "Home" at bounding box center [85, 69] width 99 height 23
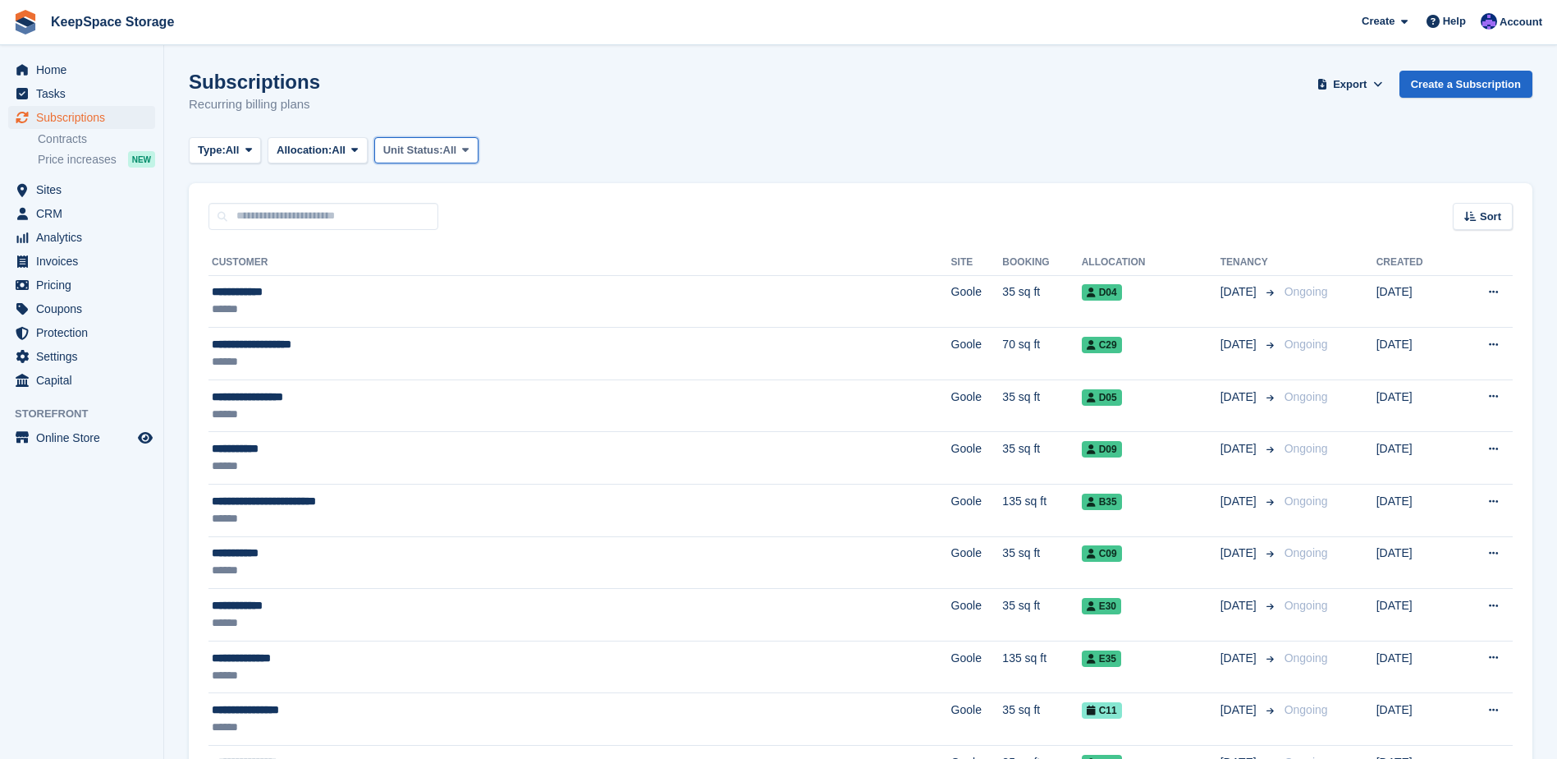
click at [420, 140] on button "Unit Status: All" at bounding box center [426, 150] width 104 height 27
click at [460, 234] on link "Overlocked" at bounding box center [453, 248] width 143 height 30
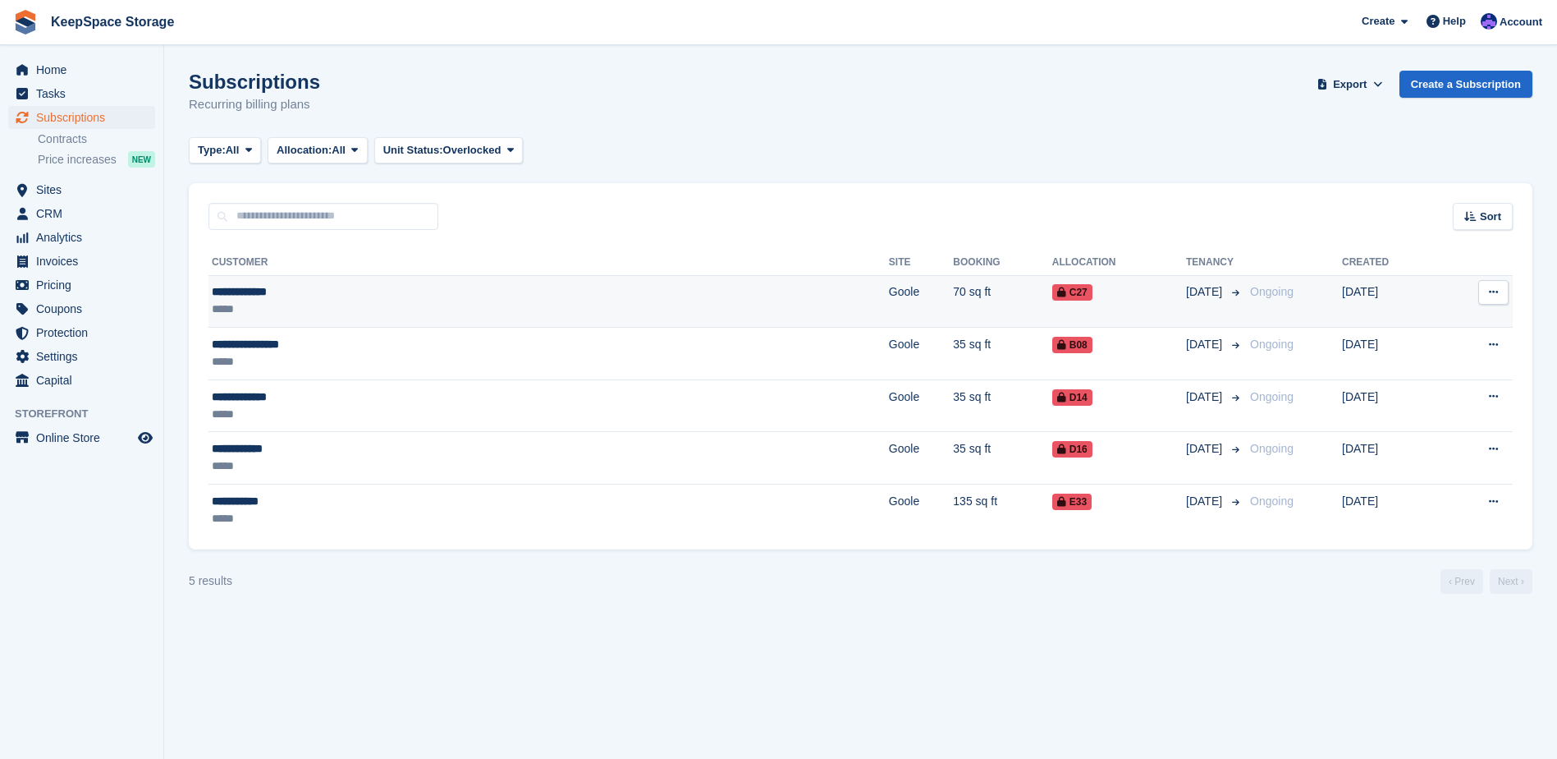
click at [1052, 305] on td "C27" at bounding box center [1119, 301] width 134 height 53
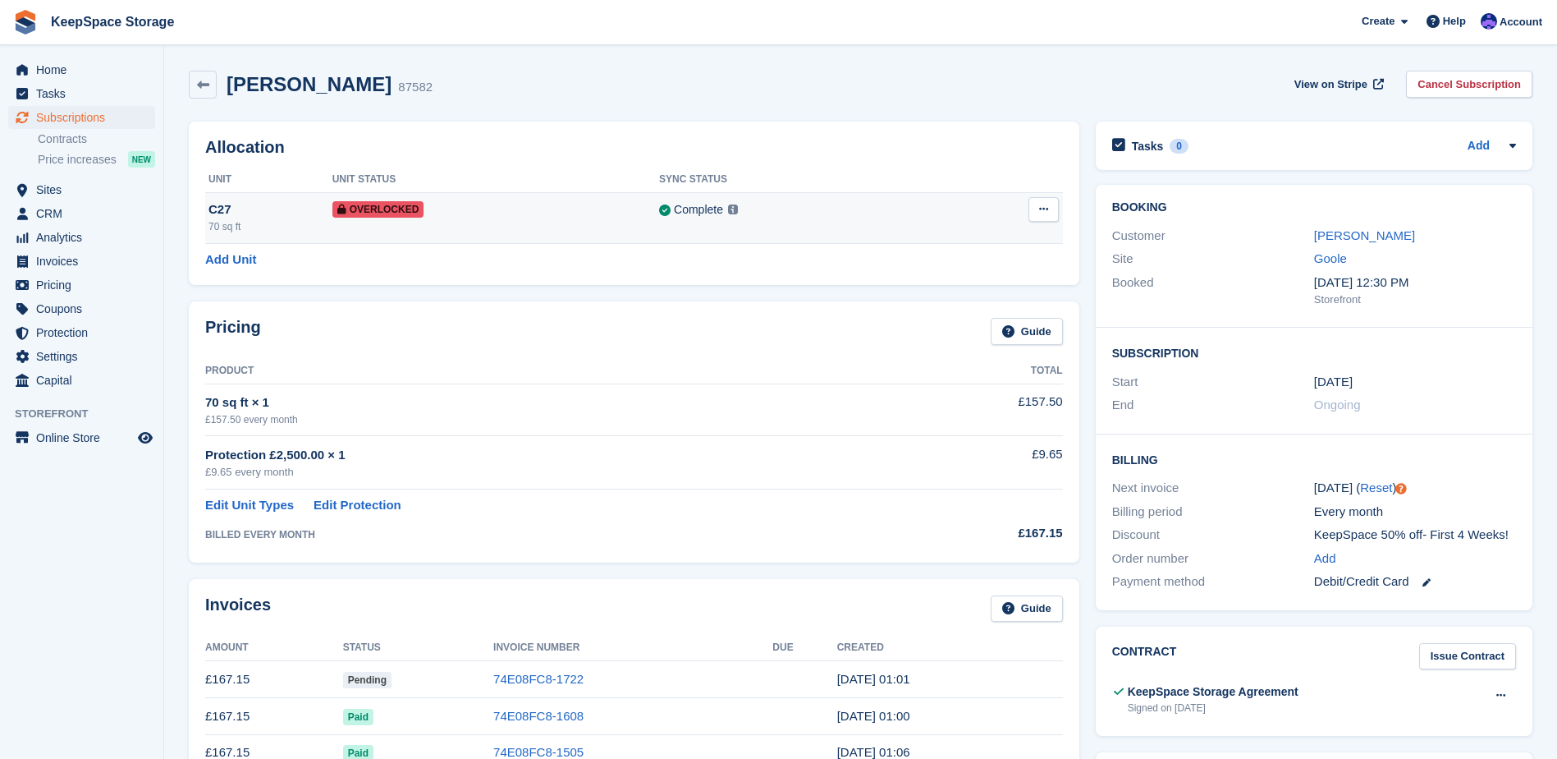
click at [1032, 209] on button at bounding box center [1044, 209] width 30 height 25
click at [988, 241] on p "Remove Overlock" at bounding box center [980, 241] width 143 height 21
